Goal: Find specific page/section: Find specific page/section

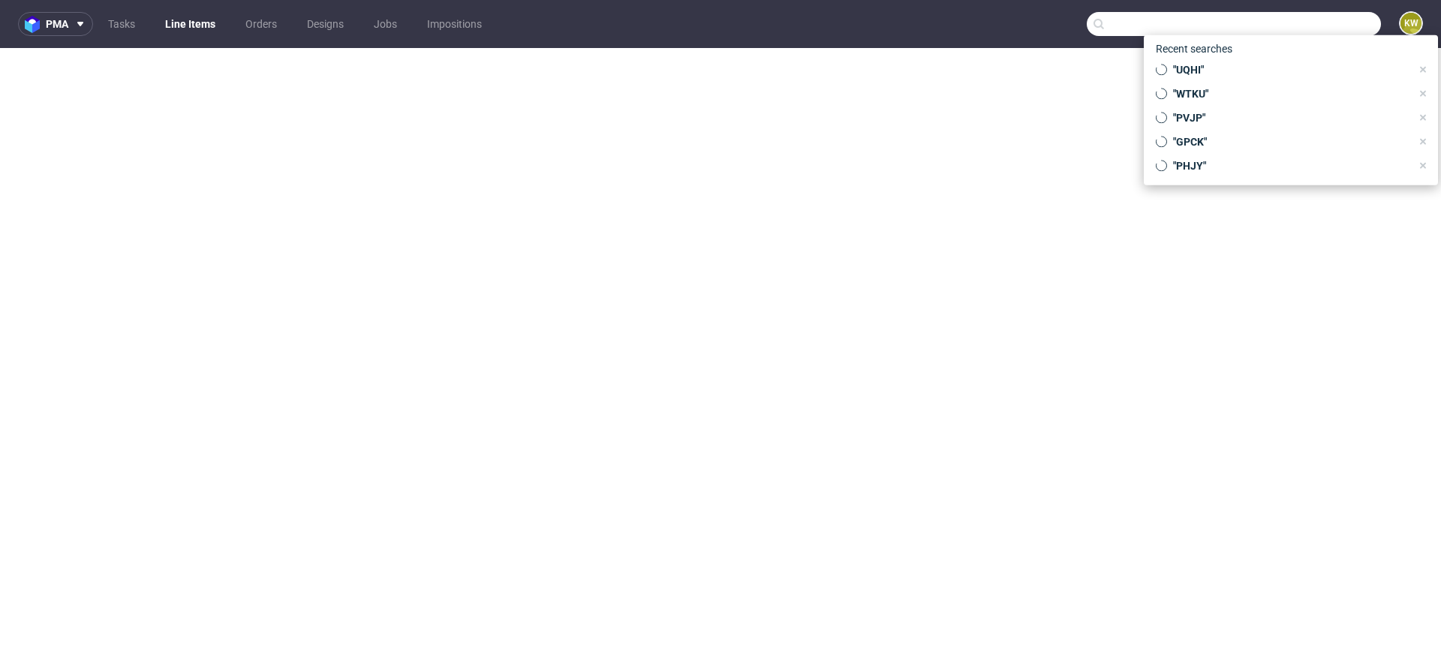
click at [1307, 30] on input "text" at bounding box center [1233, 24] width 294 height 24
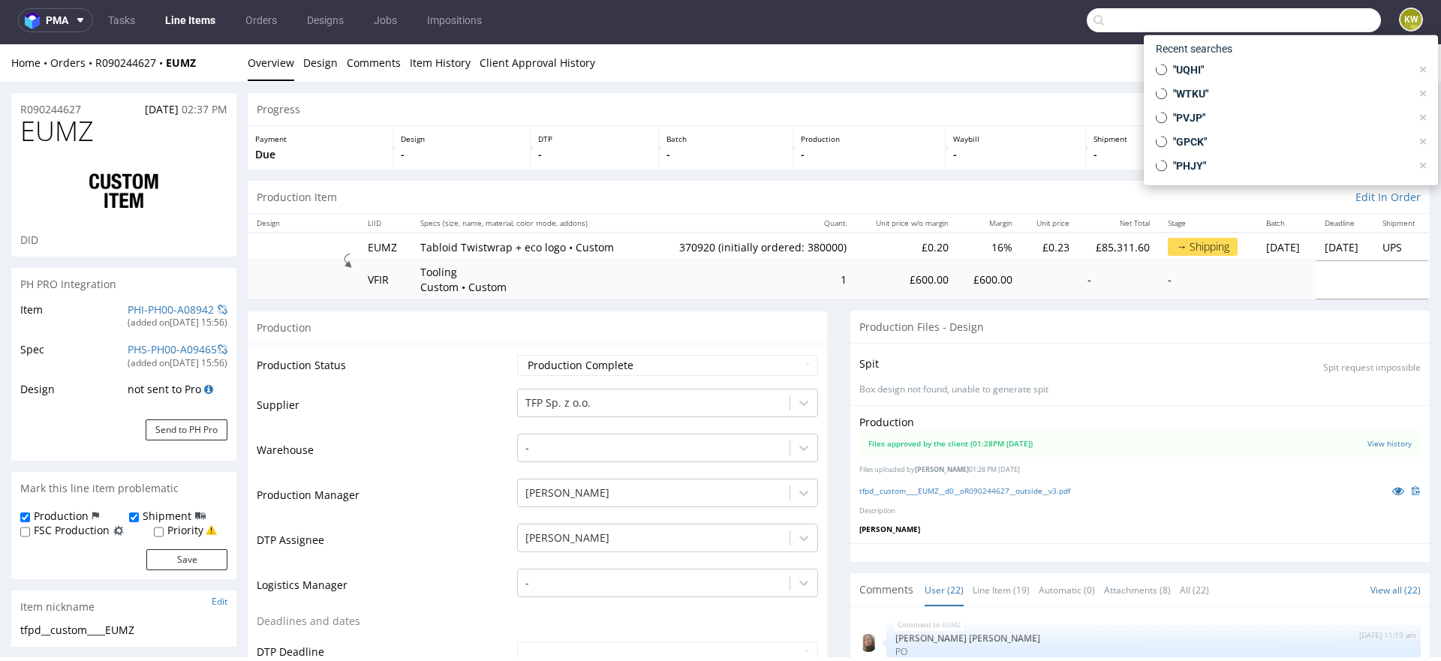
scroll to position [1049, 0]
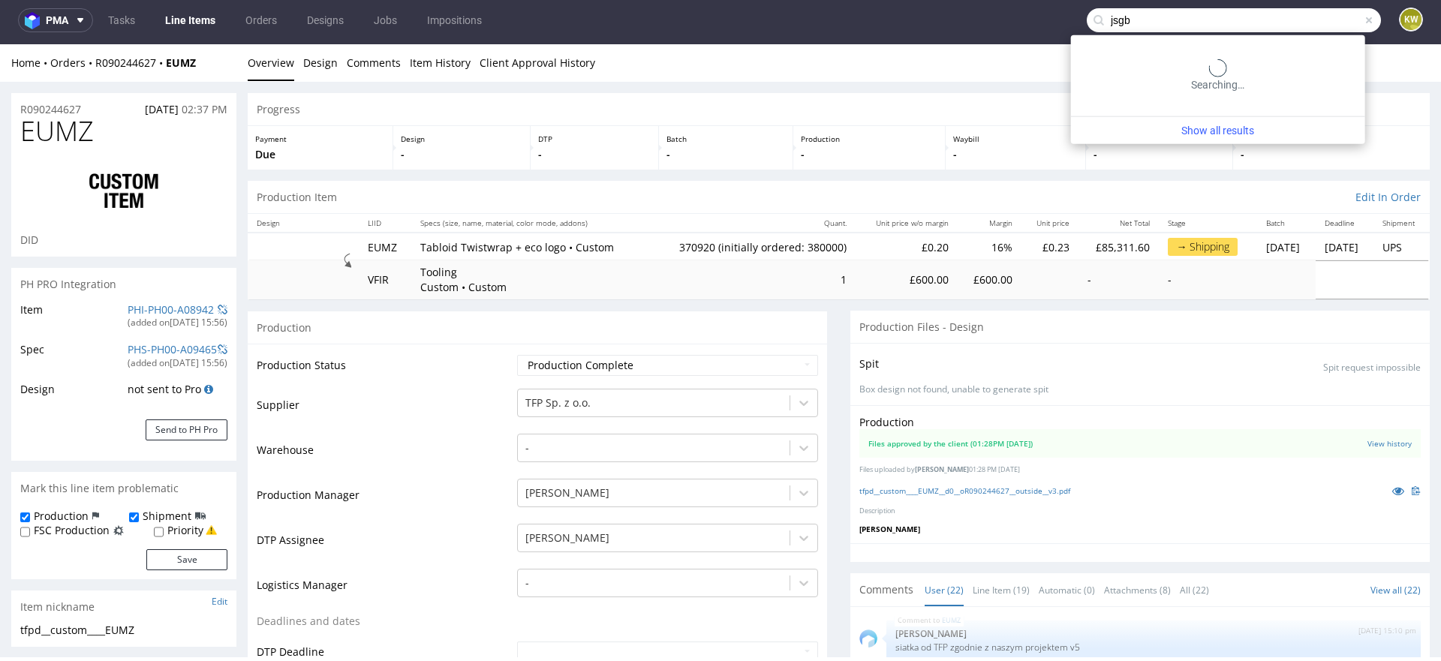
type input "jsgb"
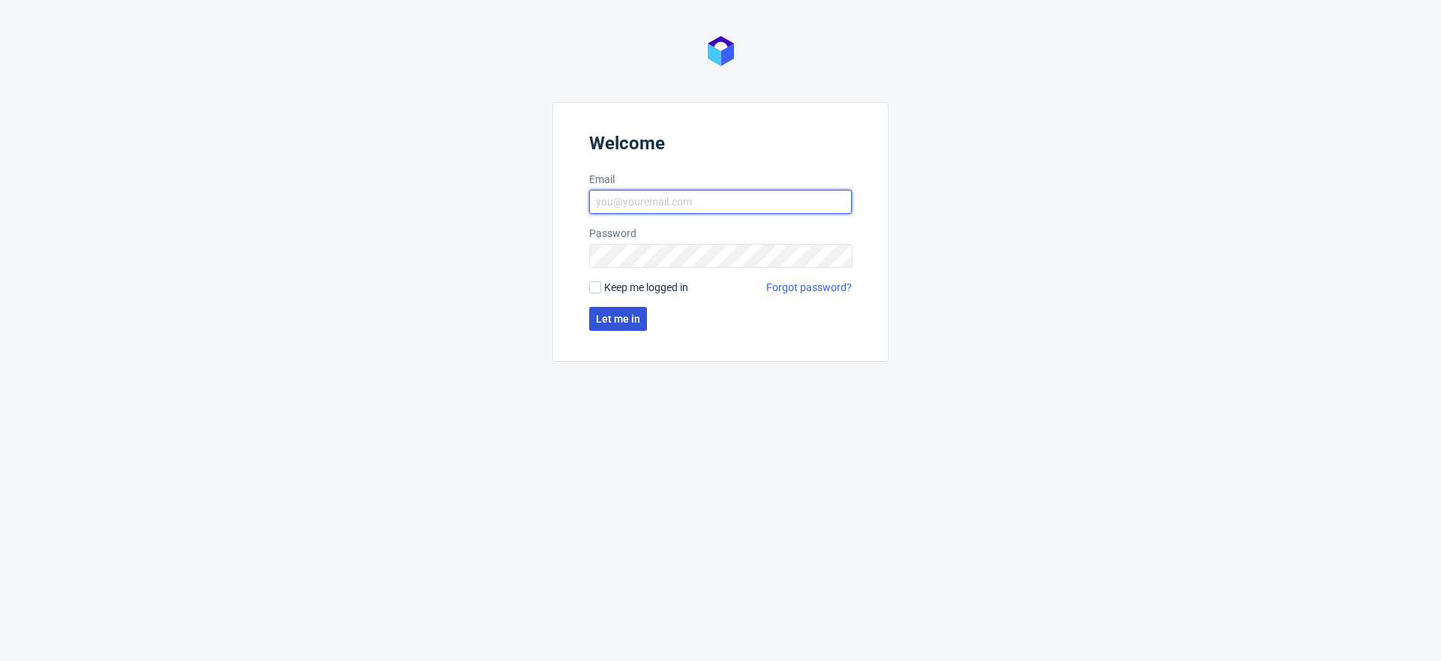
type input "[EMAIL_ADDRESS][DOMAIN_NAME]"
click at [628, 324] on button "Let me in" at bounding box center [618, 319] width 58 height 24
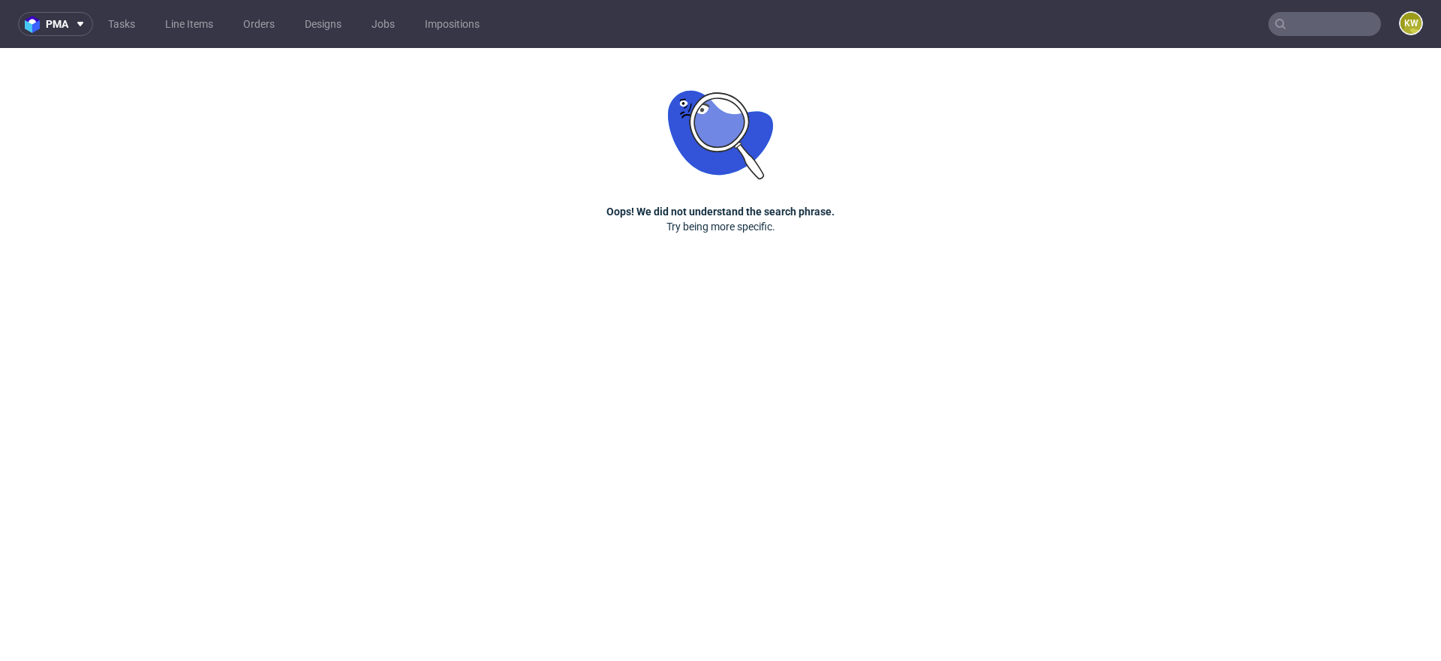
click at [1309, 29] on input "text" at bounding box center [1324, 24] width 113 height 24
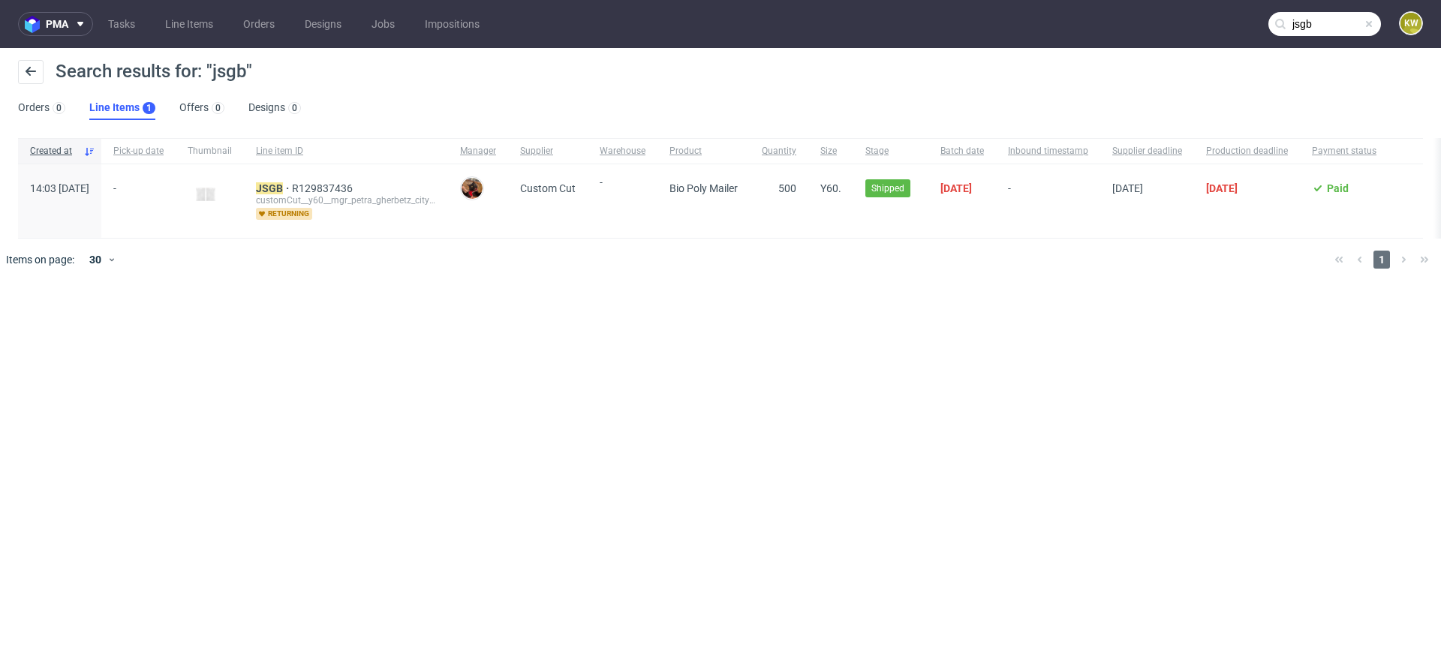
click at [1321, 22] on input "jsgb" at bounding box center [1324, 24] width 113 height 24
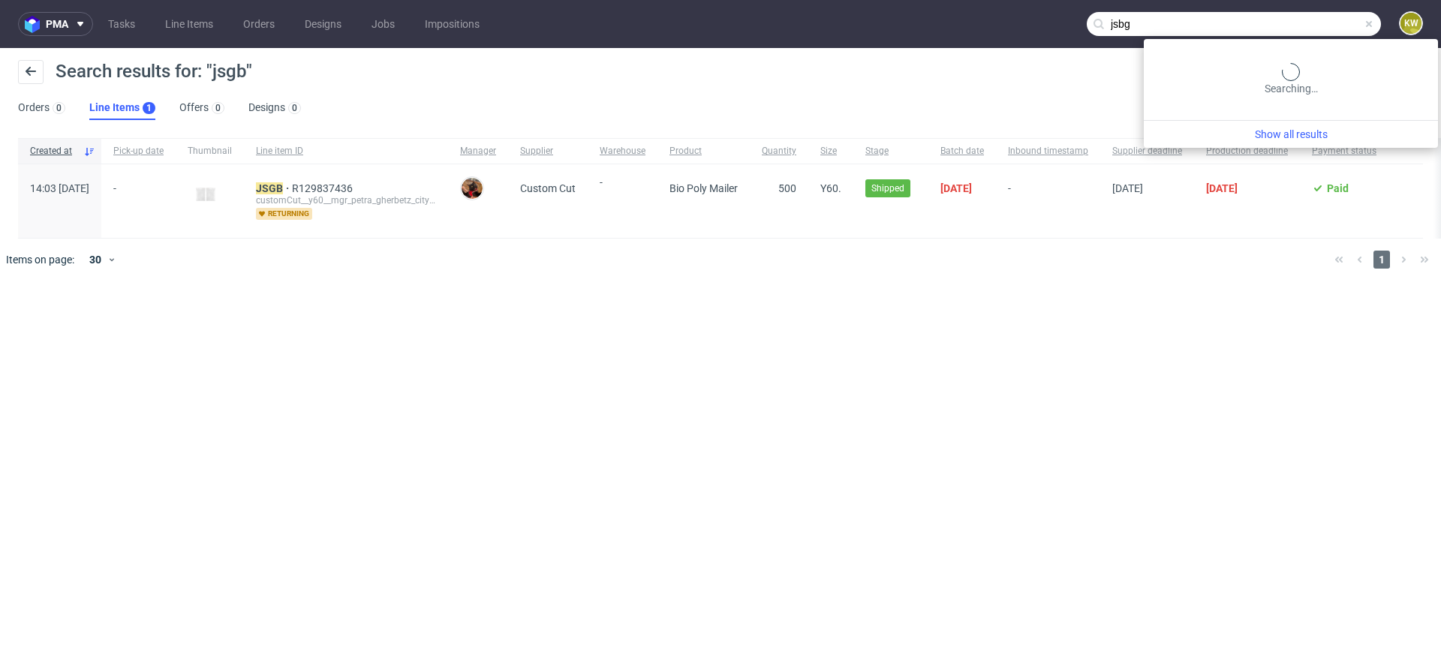
type input "jsbg"
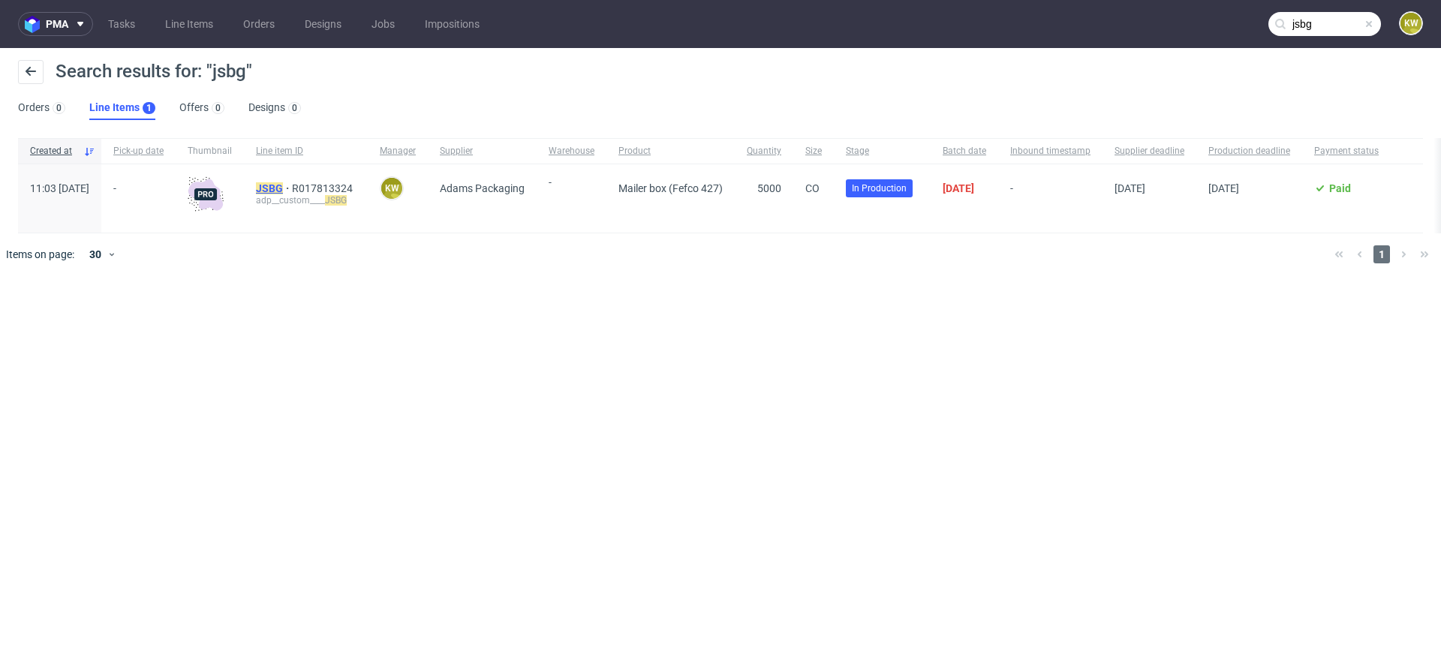
click at [283, 184] on mark "JSBG" at bounding box center [269, 188] width 27 height 12
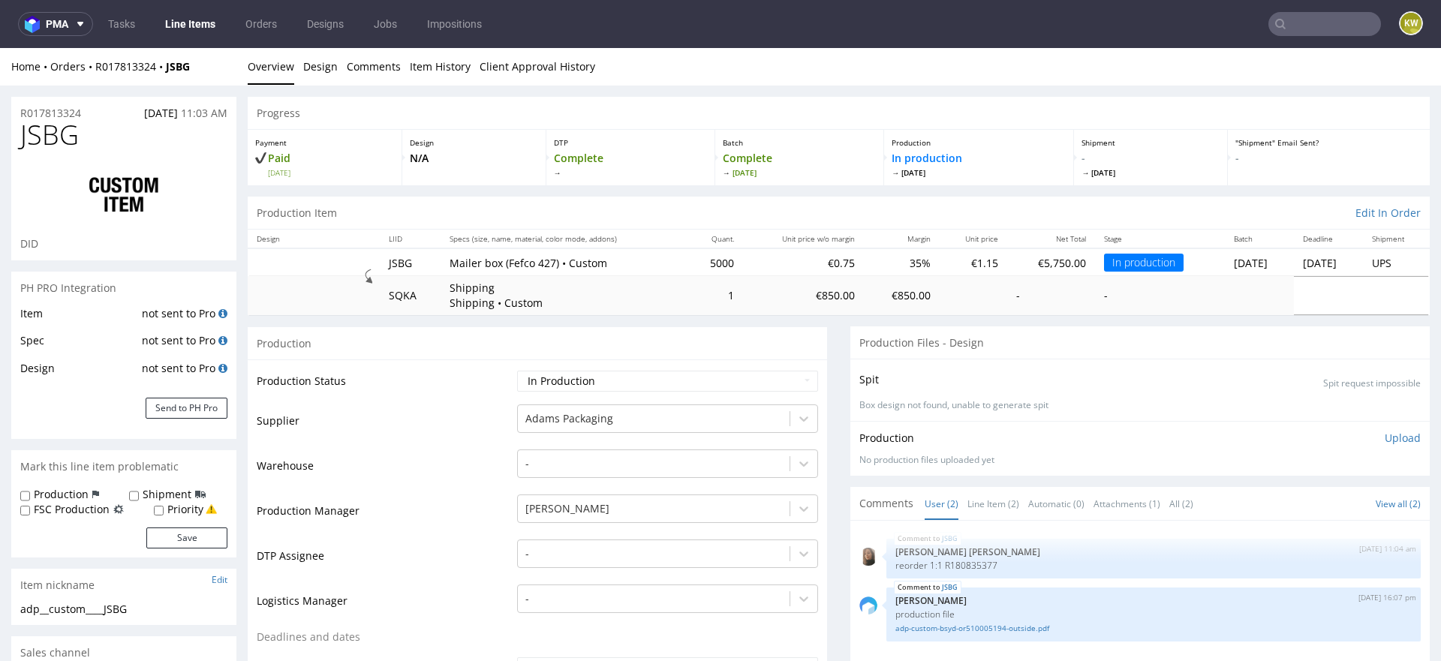
click at [63, 143] on span "JSBG" at bounding box center [49, 135] width 59 height 30
click at [62, 143] on span "JSBG" at bounding box center [49, 135] width 59 height 30
copy span "JSBG"
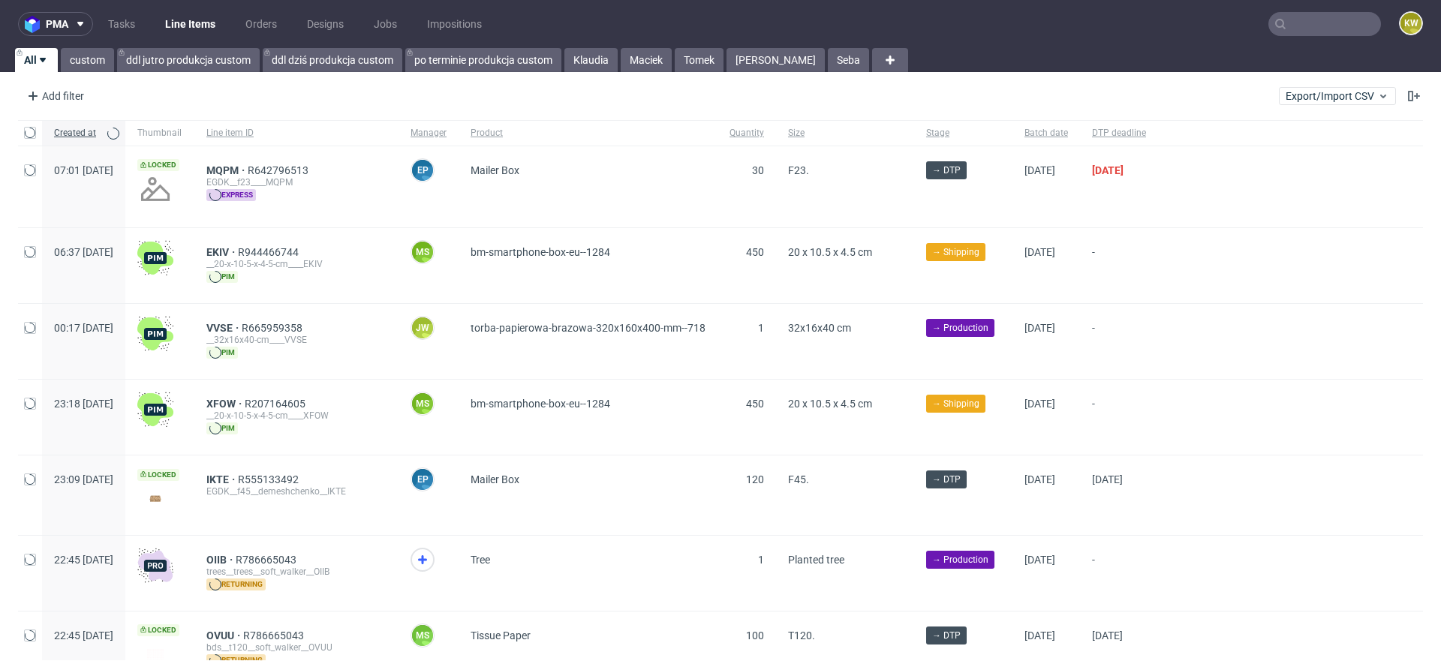
click at [1305, 37] on nav "pma Tasks Line Items Orders Designs Jobs Impositions KW" at bounding box center [720, 24] width 1441 height 48
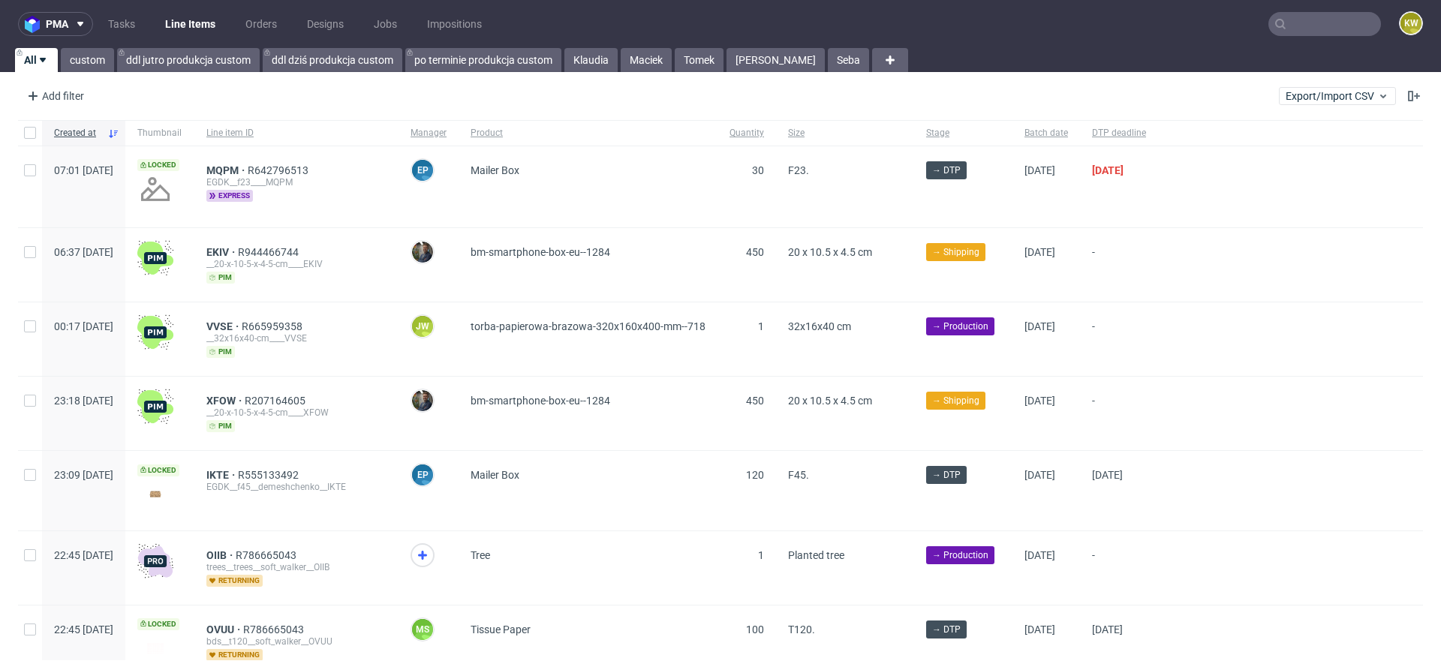
click at [1324, 28] on input "text" at bounding box center [1324, 24] width 113 height 24
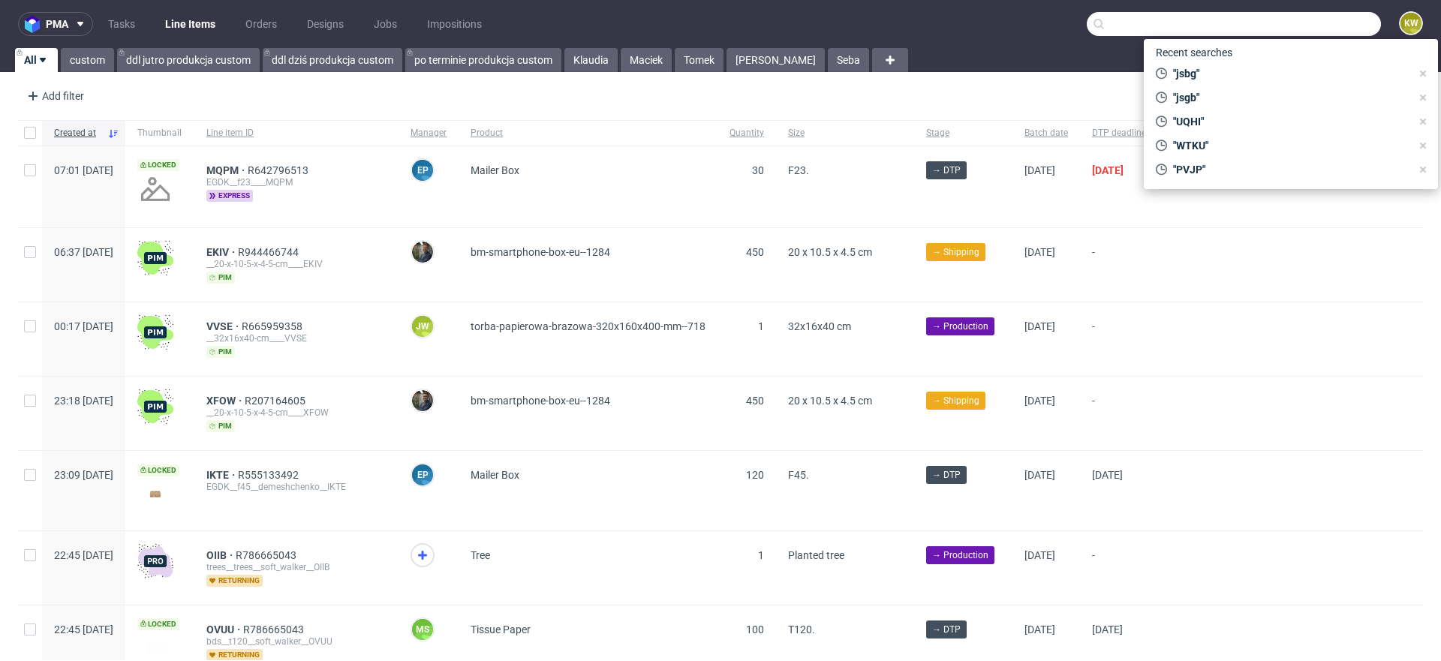
paste input "FCJM"
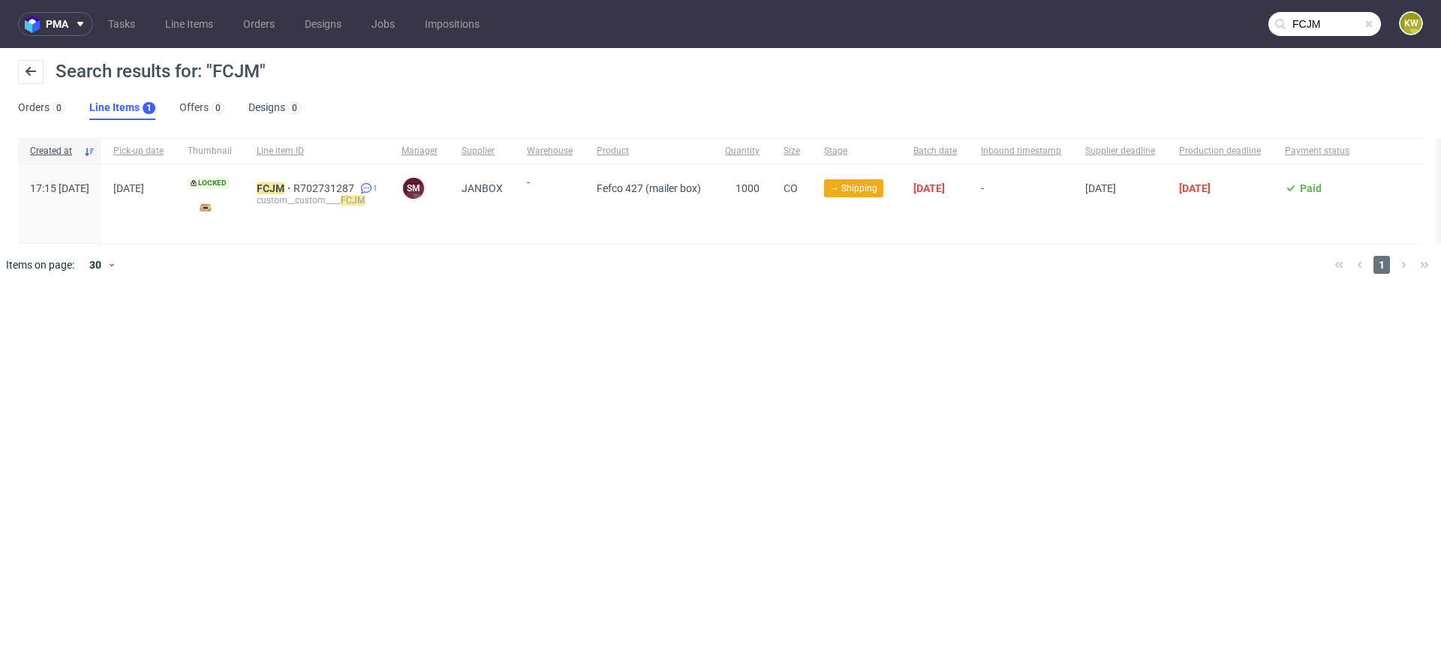
click at [1337, 36] on nav "pma Tasks Line Items Orders Designs Jobs Impositions FCJM KW" at bounding box center [720, 24] width 1441 height 48
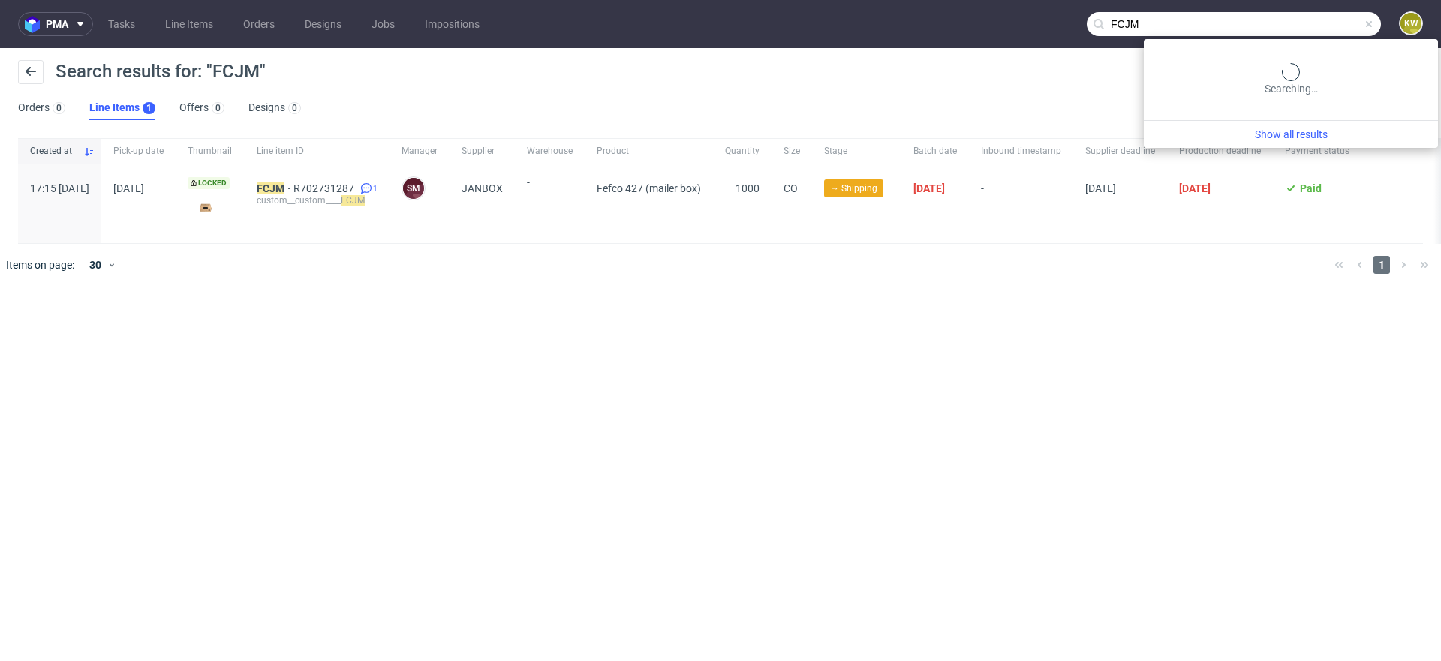
drag, startPoint x: 1337, startPoint y: 27, endPoint x: 1115, endPoint y: -10, distance: 225.1
click at [1115, 0] on html "pma Tasks Line Items Orders Designs Jobs Impositions FCJM KW Search results for…" at bounding box center [720, 330] width 1441 height 661
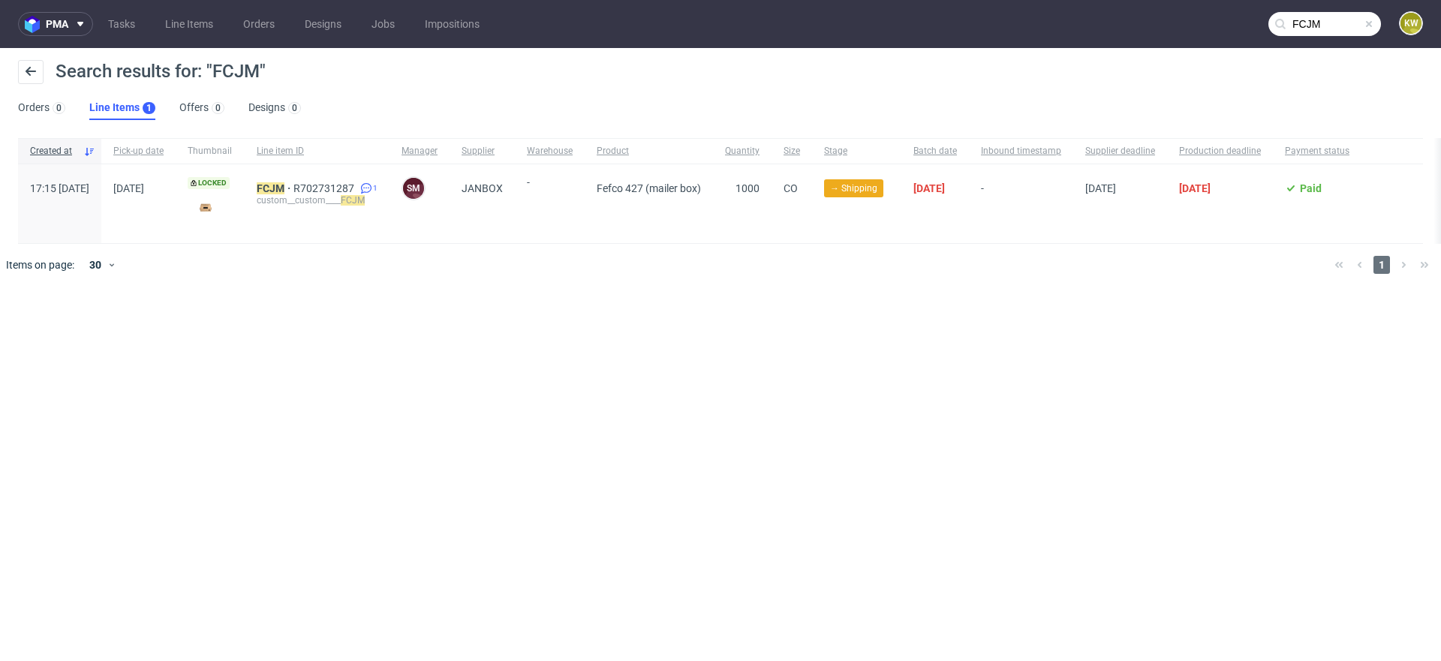
paste input "NLCH"
type input "NLCH"
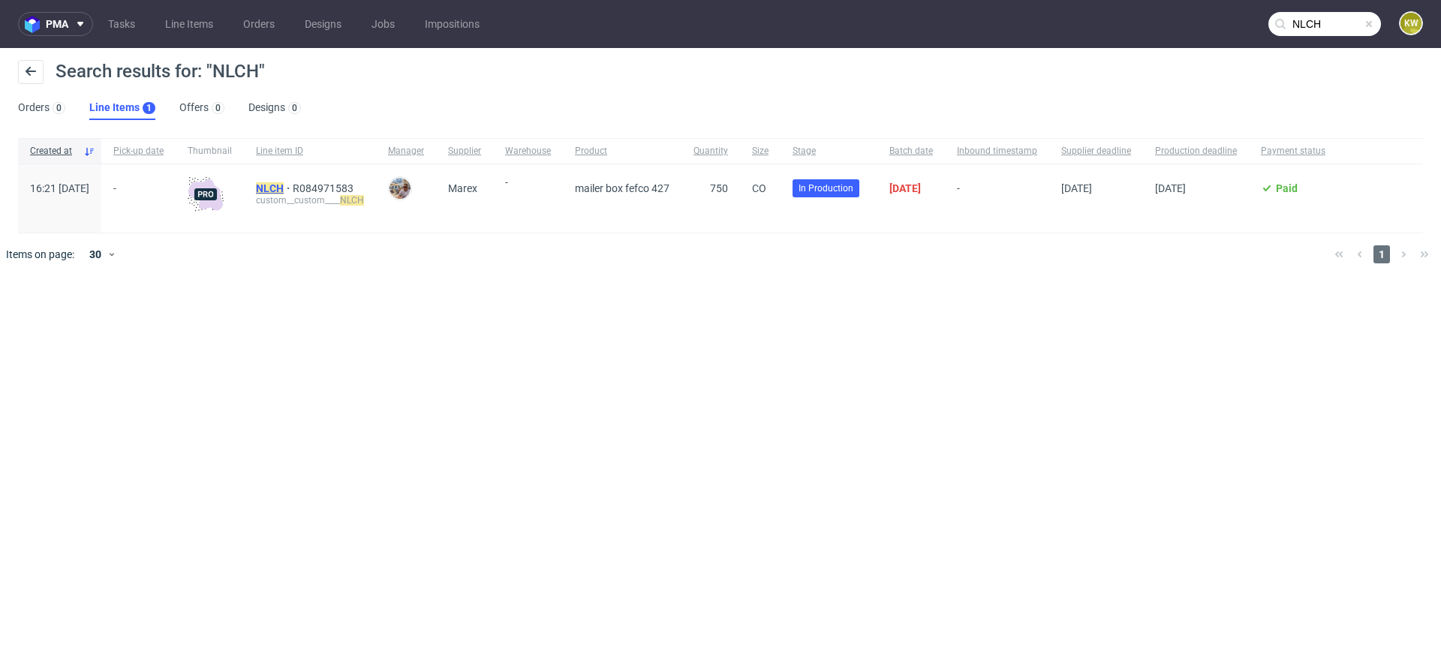
click at [284, 185] on mark "NLCH" at bounding box center [270, 188] width 28 height 12
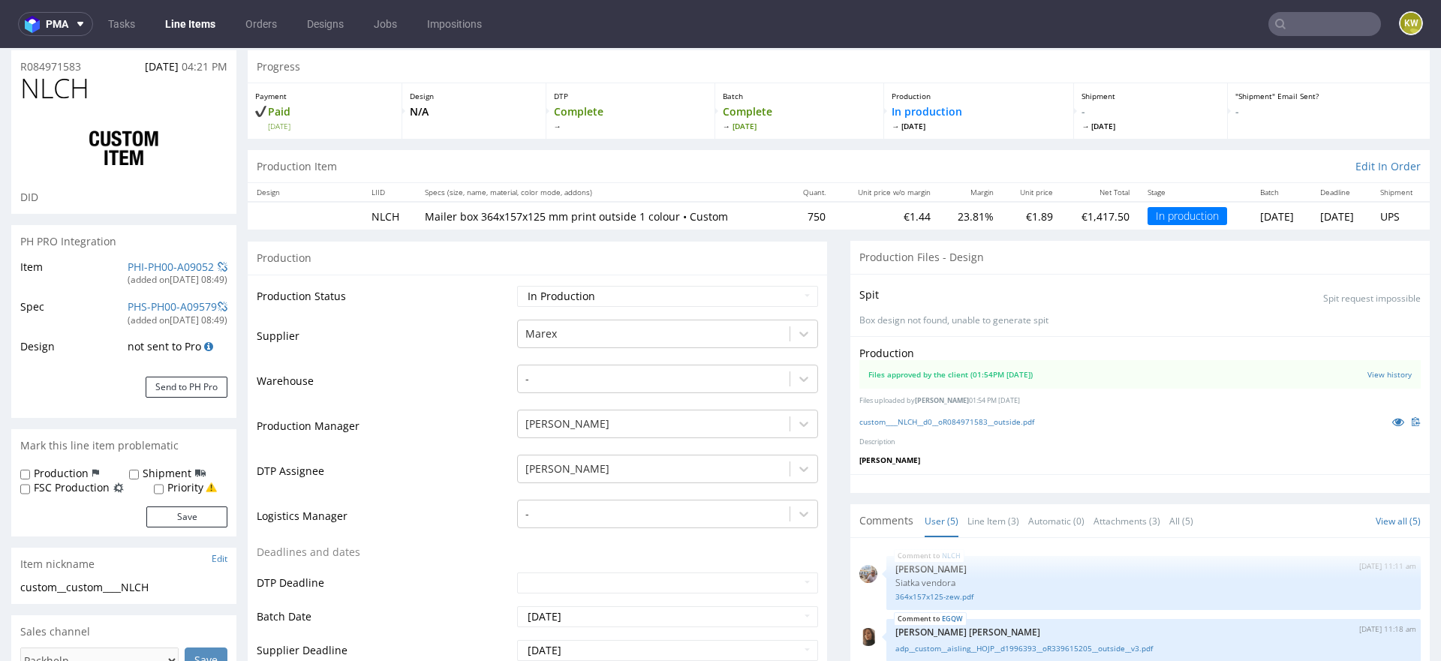
scroll to position [66, 0]
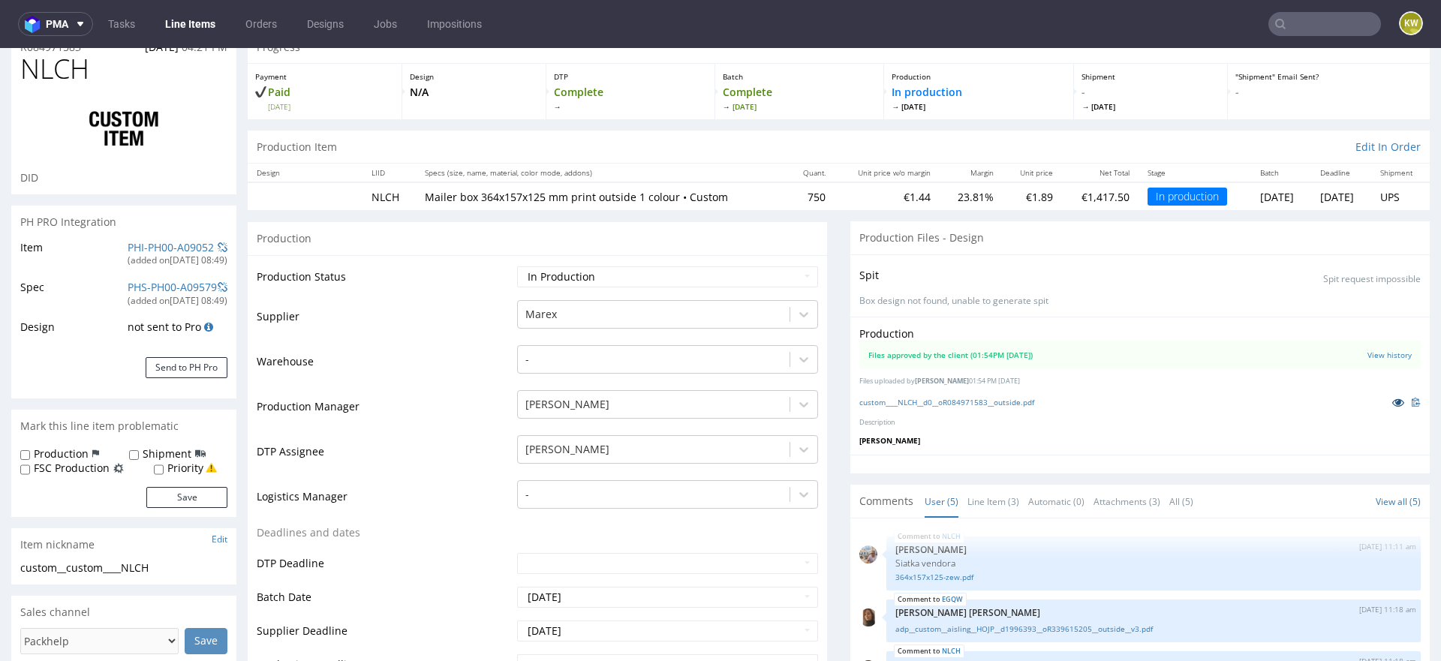
click at [1392, 404] on icon at bounding box center [1398, 402] width 12 height 11
click at [1282, 18] on input "text" at bounding box center [1324, 24] width 113 height 24
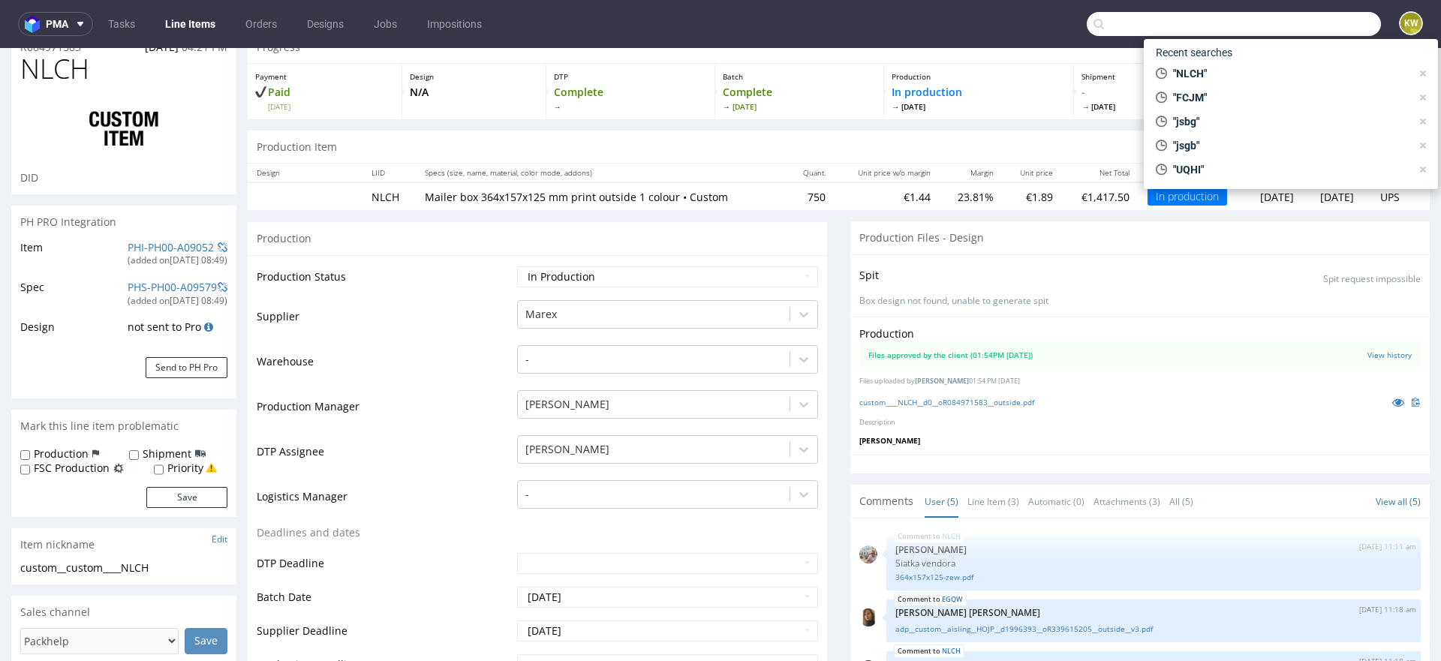
paste input "JWYP"
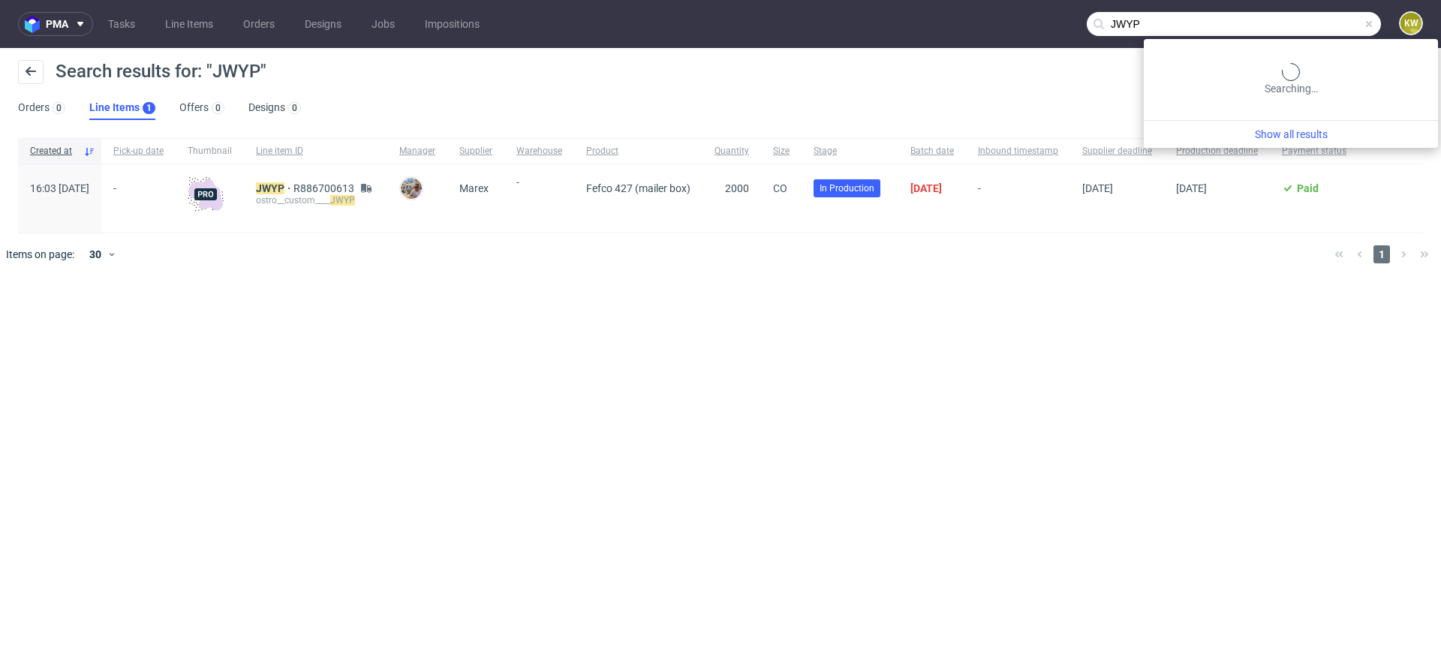
drag, startPoint x: 1334, startPoint y: 25, endPoint x: 1121, endPoint y: 0, distance: 214.5
click at [1129, 2] on nav "pma Tasks Line Items Orders Designs Jobs Impositions JWYP KW" at bounding box center [720, 24] width 1441 height 48
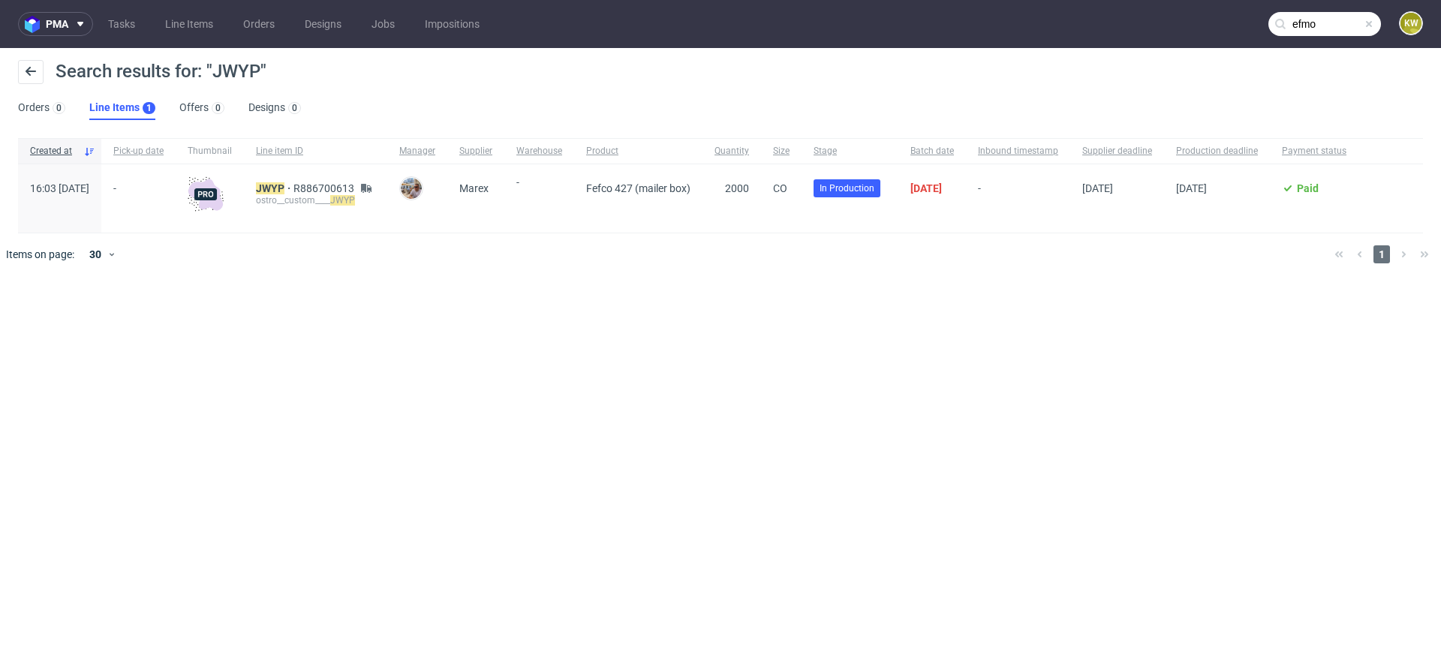
type input "efmo"
